Goal: Find specific page/section: Find specific page/section

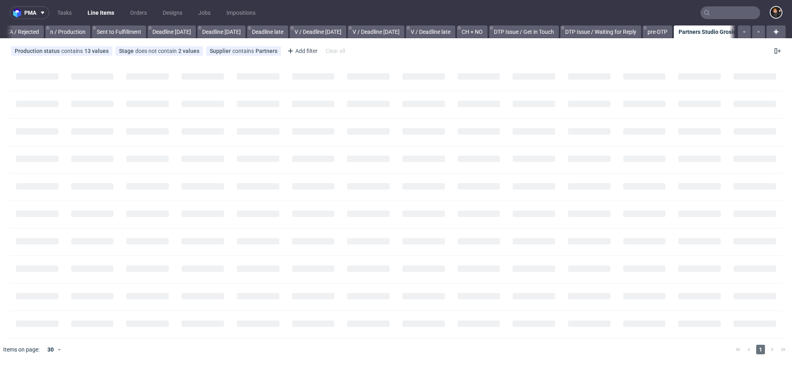
scroll to position [0, 734]
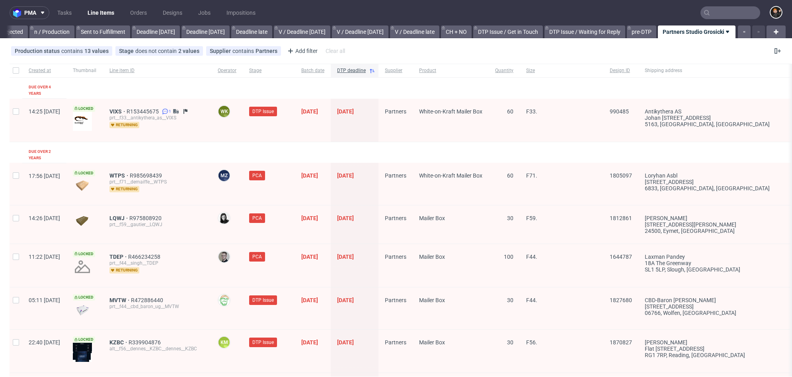
click at [735, 20] on nav "pma Tasks Line Items Orders Designs Jobs Impositions" at bounding box center [396, 12] width 792 height 25
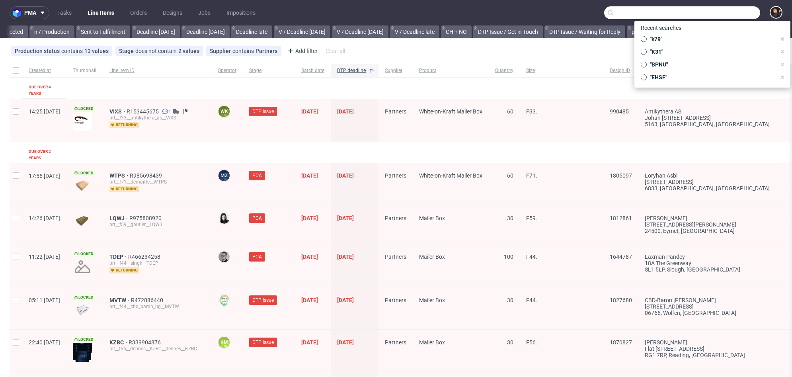
click at [736, 15] on input "text" at bounding box center [682, 12] width 156 height 13
paste input "PFEK"
type input "PFEK"
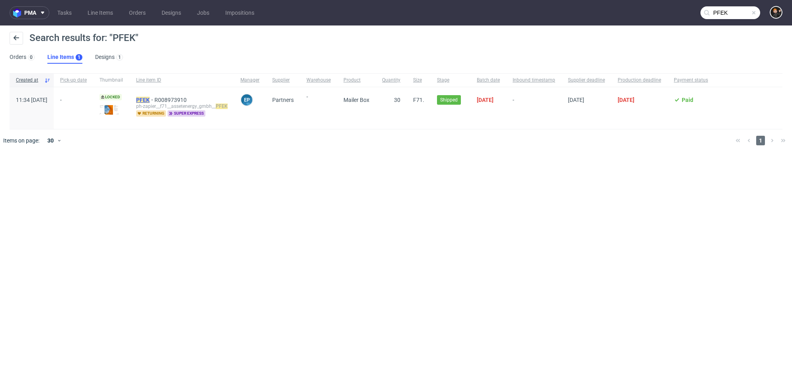
click at [150, 98] on mark "PFEK" at bounding box center [143, 100] width 14 height 6
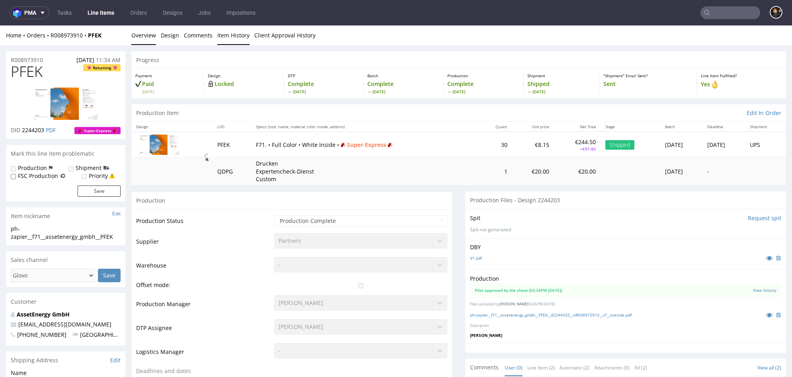
click at [228, 35] on link "Item History" at bounding box center [233, 35] width 32 height 20
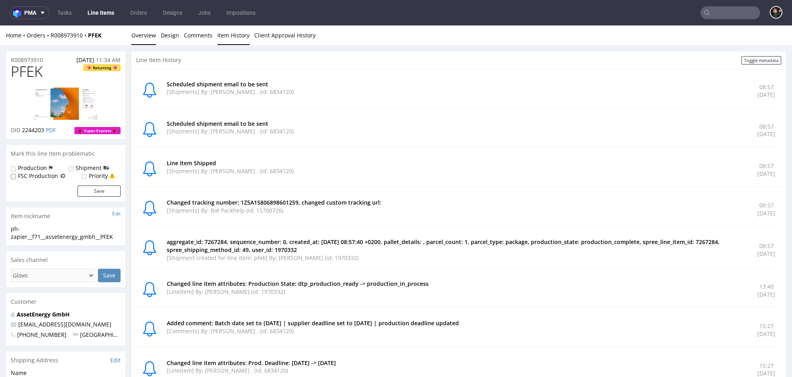
click at [148, 38] on link "Overview" at bounding box center [143, 35] width 25 height 20
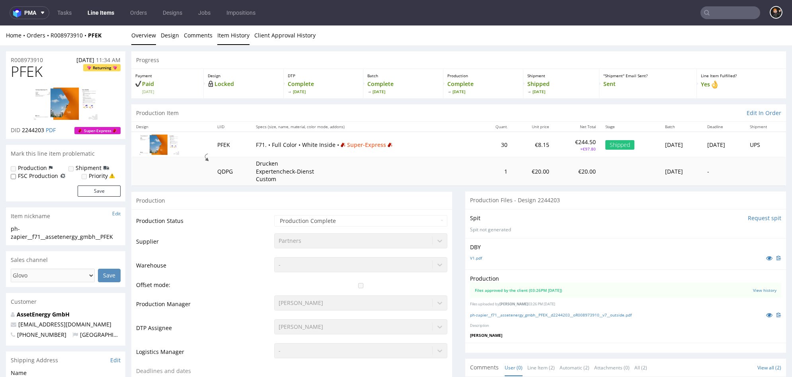
click at [232, 43] on link "Item History" at bounding box center [233, 35] width 32 height 20
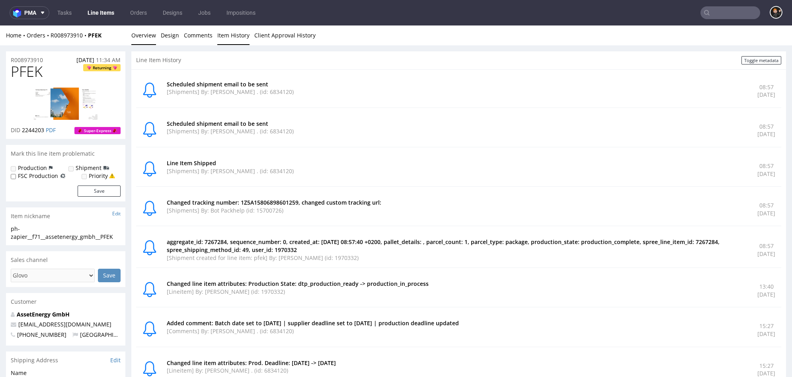
click at [141, 35] on link "Overview" at bounding box center [143, 35] width 25 height 20
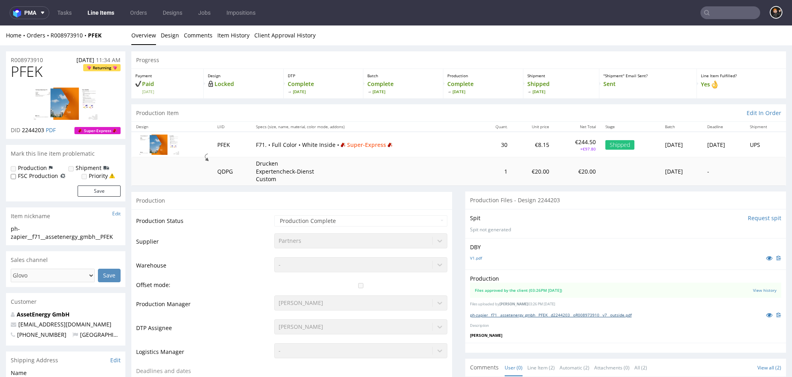
click at [580, 312] on link "ph-zapier__f71__assetenergy_gmbh__PFEK__d2244203__oR008973910__v7__outside.pdf" at bounding box center [551, 315] width 162 height 6
click at [604, 1] on nav "pma Tasks Line Items Orders Designs Jobs Impositions" at bounding box center [396, 12] width 792 height 25
